Goal: Information Seeking & Learning: Find specific page/section

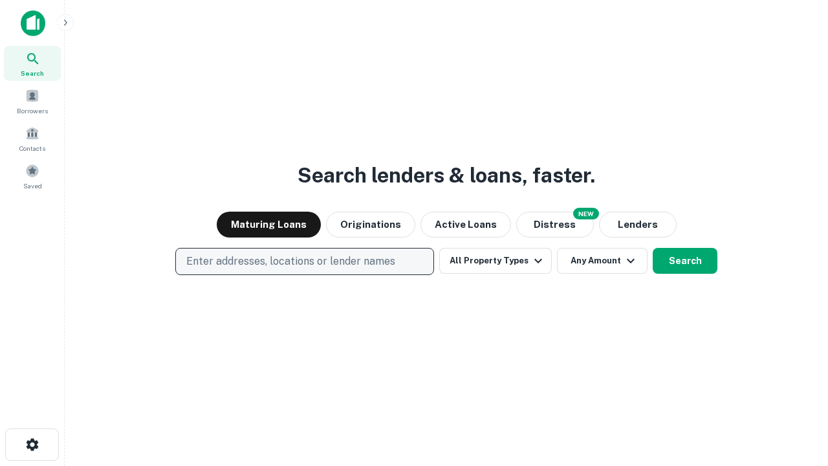
click at [304, 261] on p "Enter addresses, locations or lender names" at bounding box center [290, 262] width 209 height 16
type input "**********"
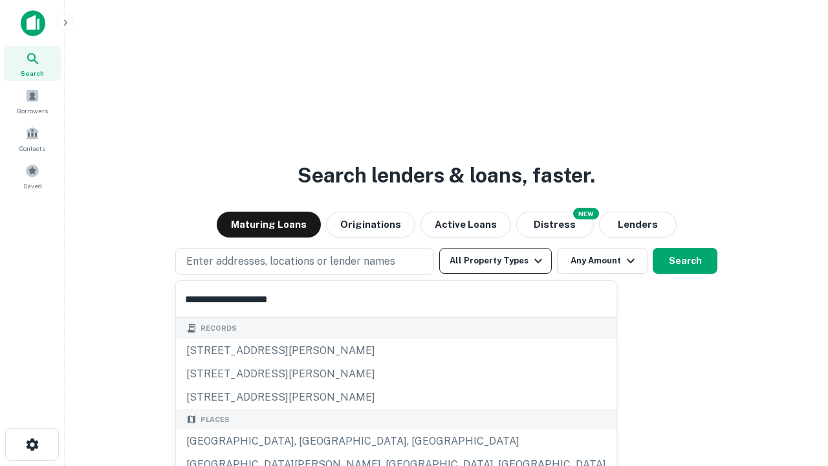
click at [309, 441] on div "[GEOGRAPHIC_DATA], [GEOGRAPHIC_DATA], [GEOGRAPHIC_DATA]" at bounding box center [396, 441] width 441 height 23
click at [496, 261] on button "All Property Types" at bounding box center [495, 261] width 113 height 26
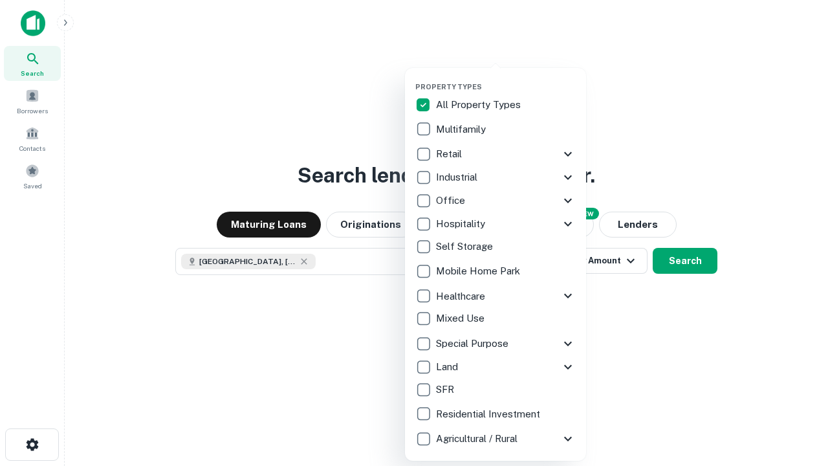
click at [506, 78] on button "button" at bounding box center [506, 78] width 181 height 1
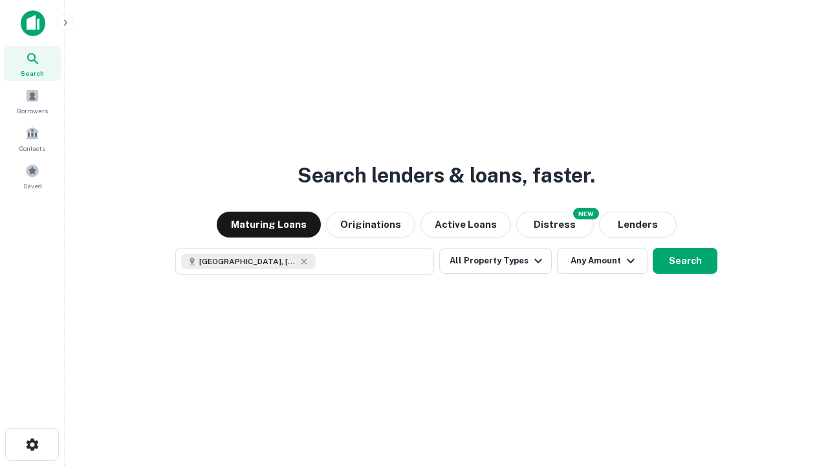
scroll to position [21, 0]
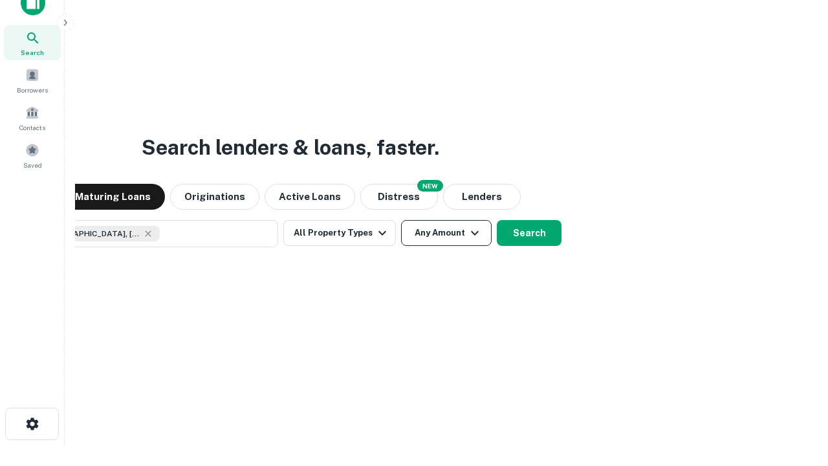
click at [401, 220] on button "Any Amount" at bounding box center [446, 233] width 91 height 26
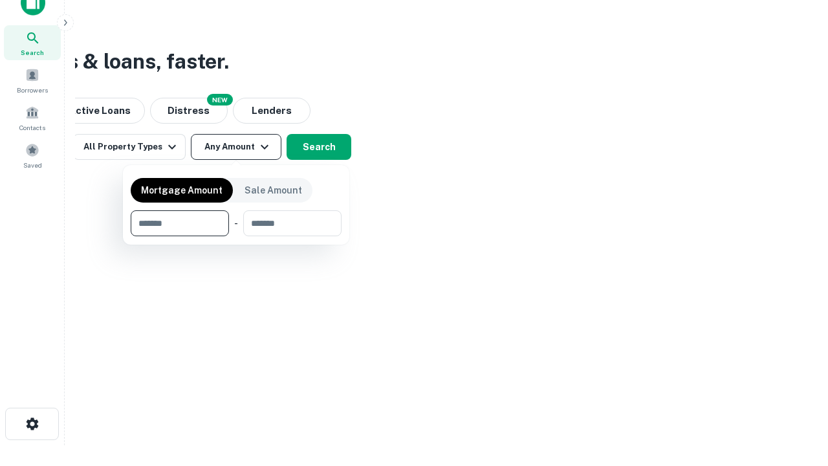
type input "*******"
click at [236, 236] on button "button" at bounding box center [236, 236] width 211 height 1
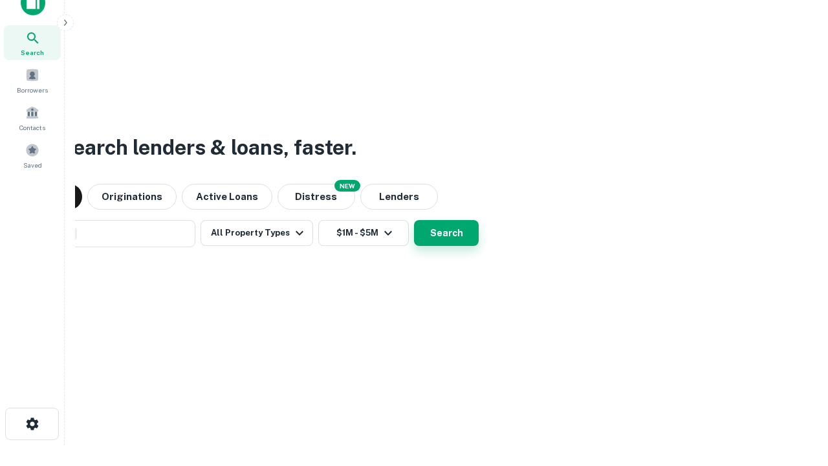
click at [414, 220] on button "Search" at bounding box center [446, 233] width 65 height 26
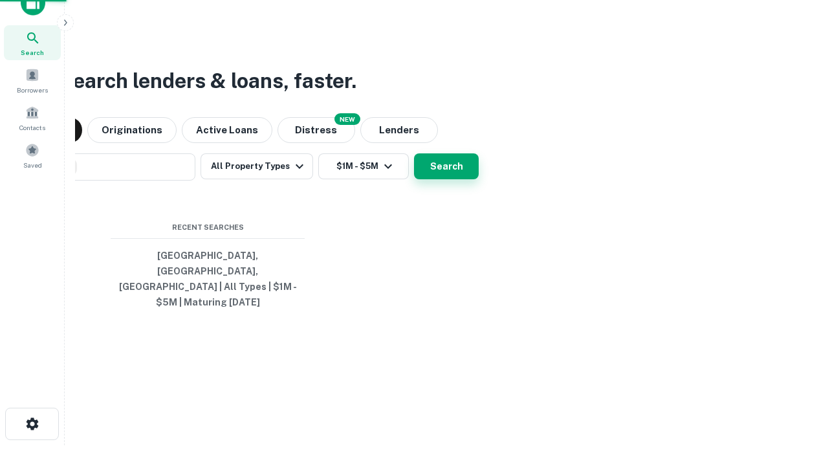
scroll to position [42, 366]
